Goal: Navigation & Orientation: Find specific page/section

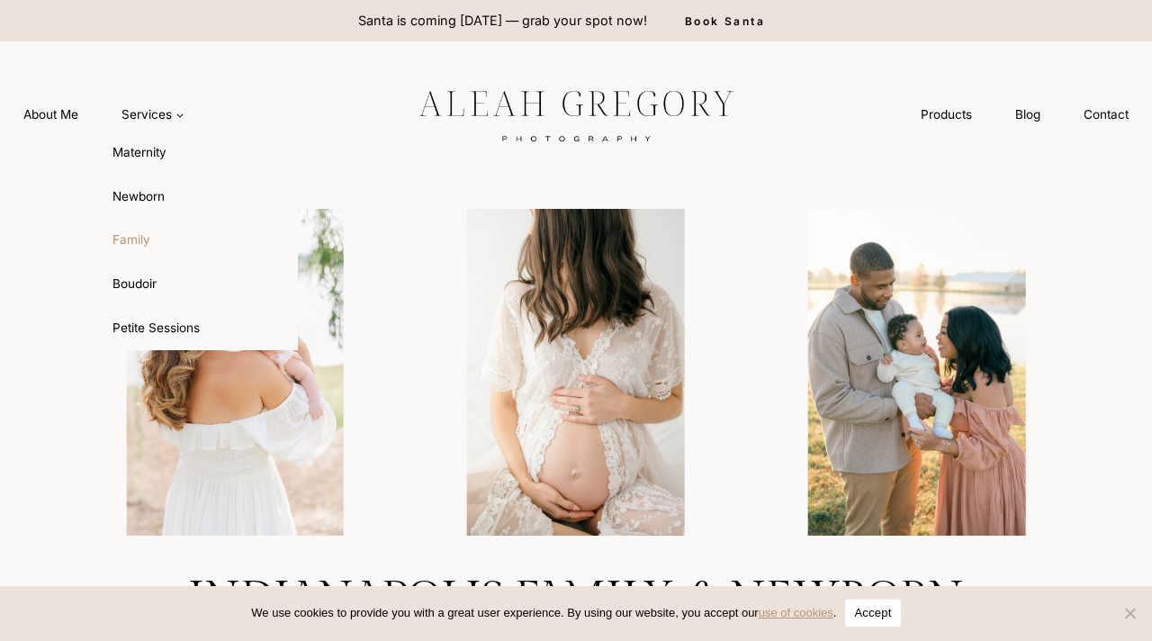
click at [144, 242] on link "Family" at bounding box center [199, 240] width 198 height 43
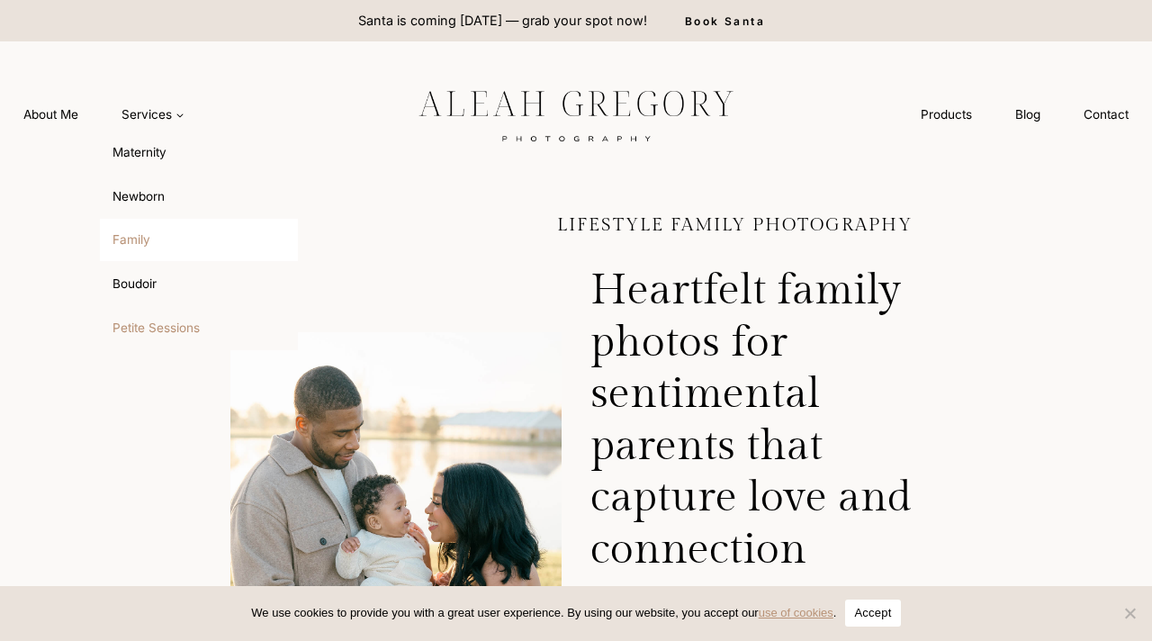
click at [189, 320] on link "Petite Sessions" at bounding box center [199, 327] width 198 height 43
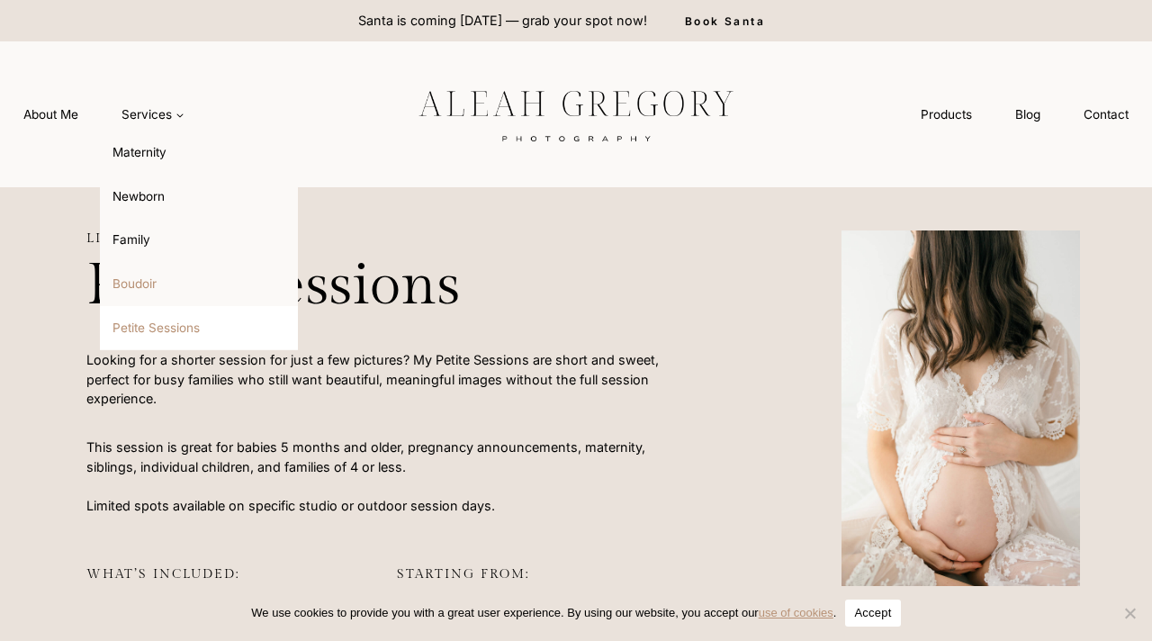
click at [138, 276] on link "Boudoir" at bounding box center [199, 283] width 198 height 43
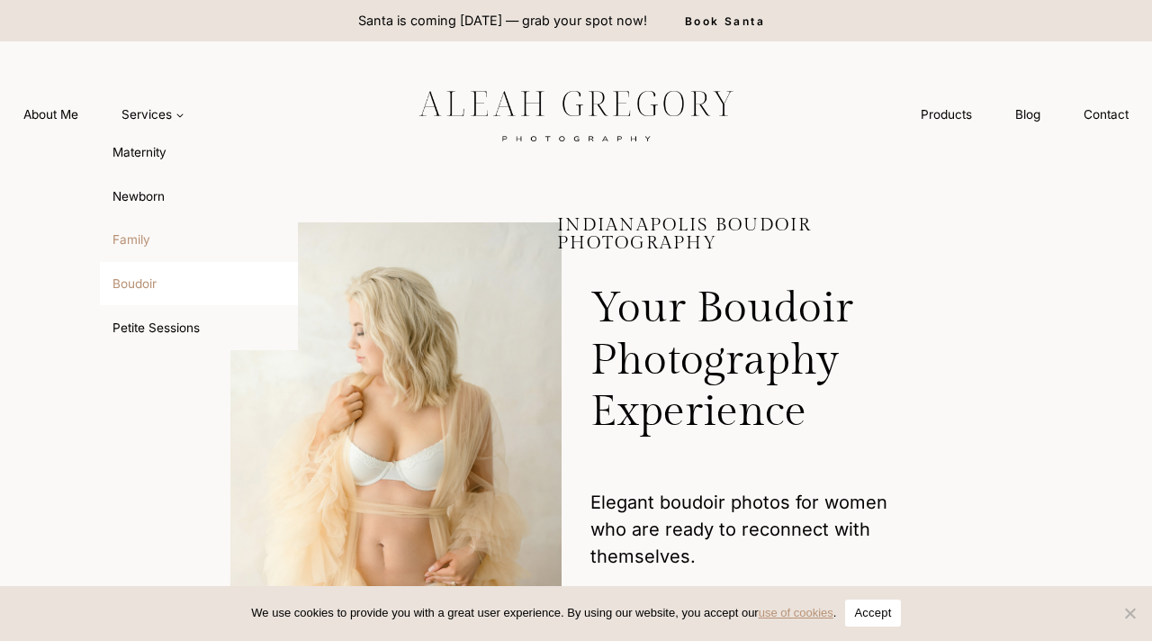
click at [146, 232] on link "Family" at bounding box center [199, 240] width 198 height 43
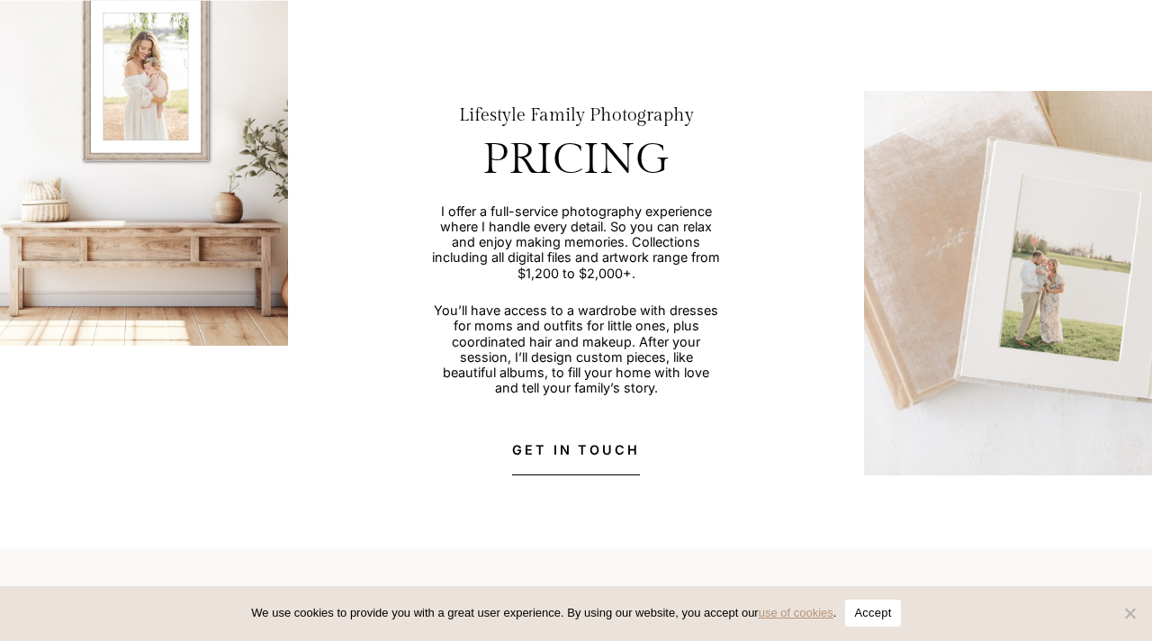
scroll to position [4554, 0]
